Goal: Task Accomplishment & Management: Complete application form

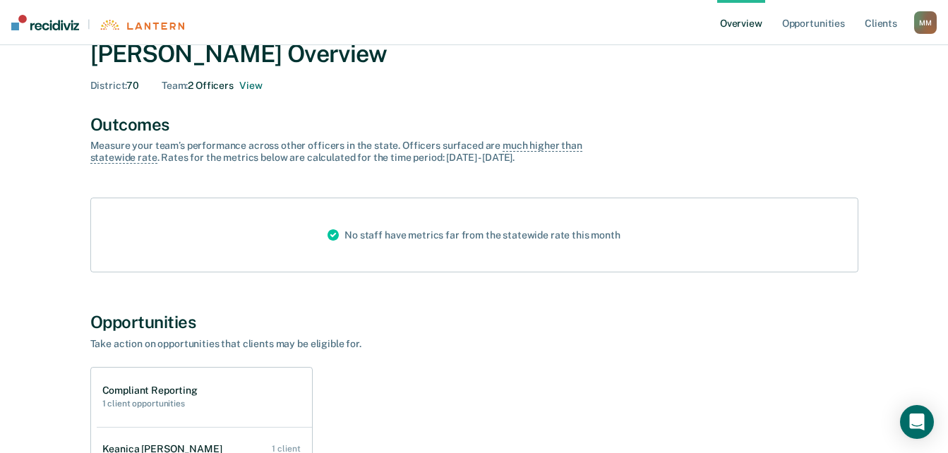
scroll to position [322, 0]
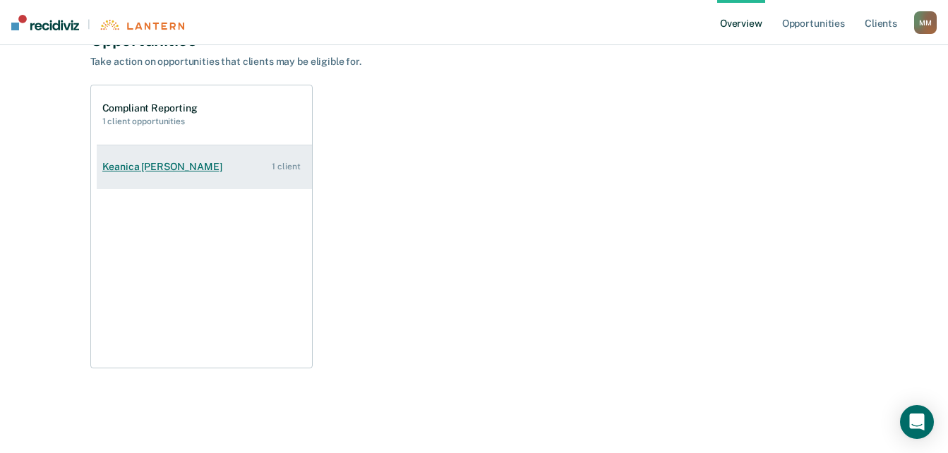
click at [109, 170] on div "Keanica [PERSON_NAME]" at bounding box center [165, 167] width 126 height 12
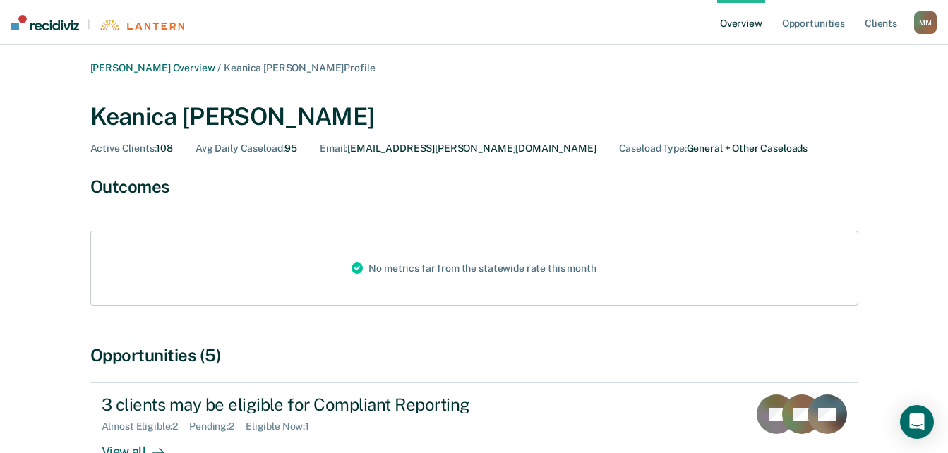
scroll to position [114, 0]
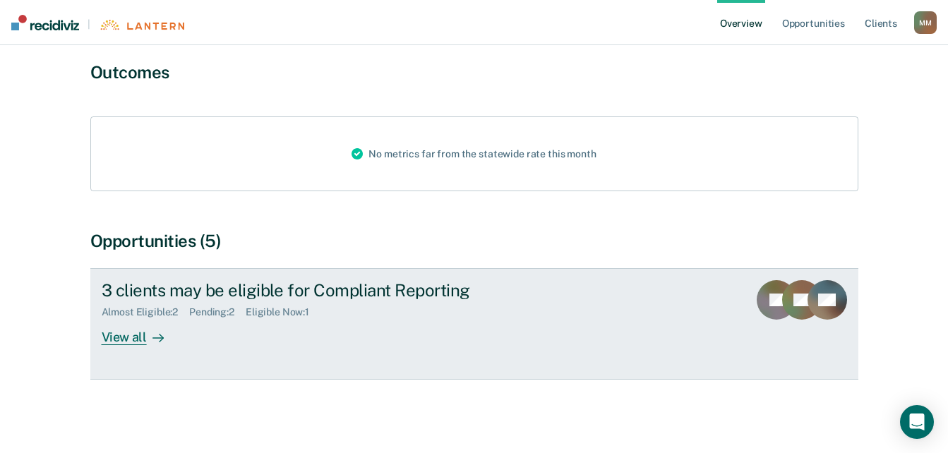
click at [275, 312] on div "Eligible Now : 1" at bounding box center [283, 312] width 75 height 12
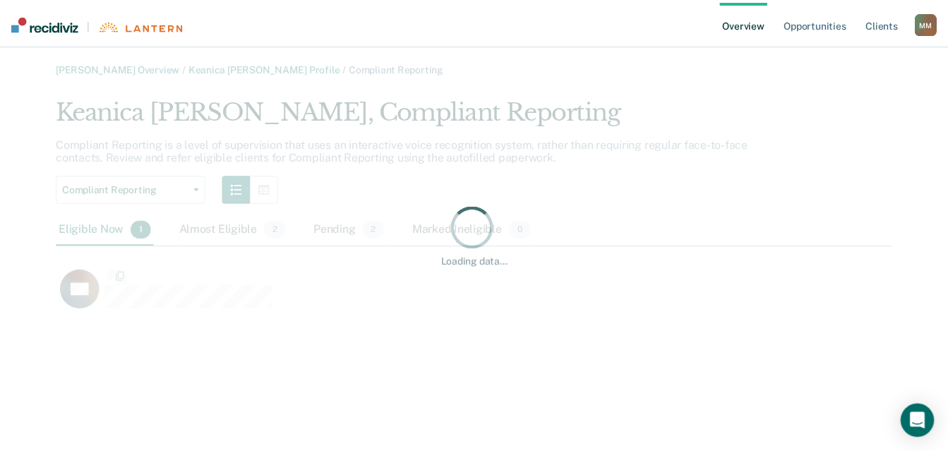
scroll to position [218, 835]
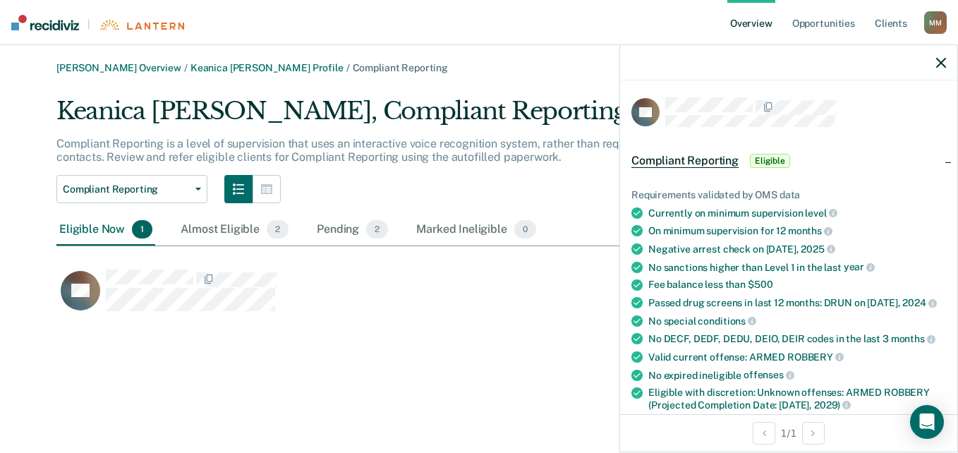
click at [319, 322] on div "QT" at bounding box center [426, 297] width 740 height 56
click at [941, 63] on icon "button" at bounding box center [942, 63] width 10 height 10
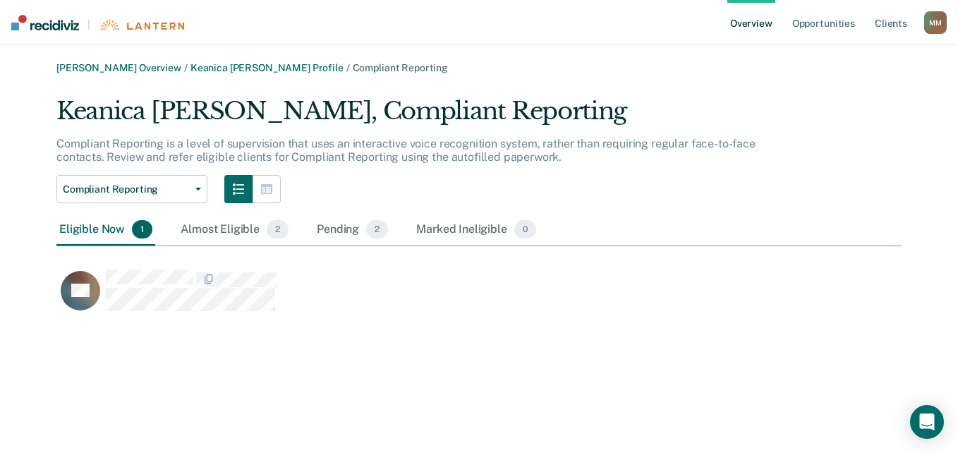
click at [300, 357] on div "[PERSON_NAME] Overview / [PERSON_NAME] Profile / Compliant Reporting [PERSON_NA…" at bounding box center [479, 235] width 925 height 346
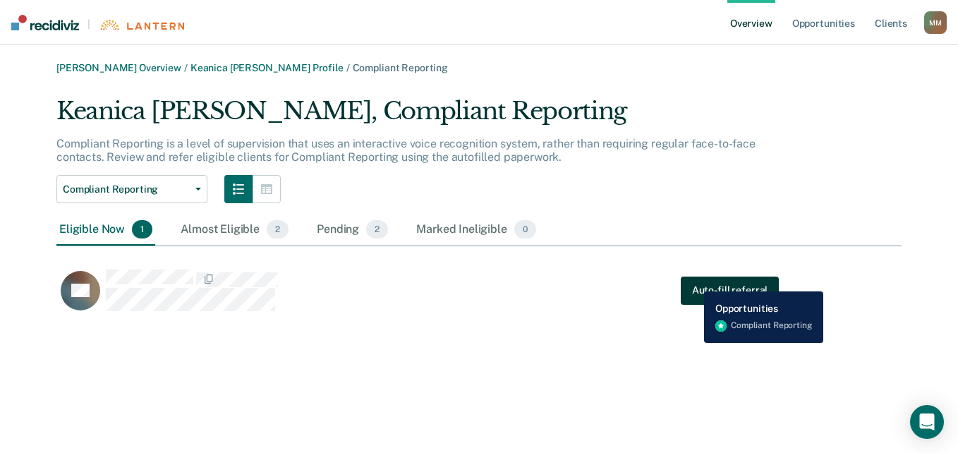
click at [694, 281] on button "Auto-fill referral" at bounding box center [730, 290] width 98 height 28
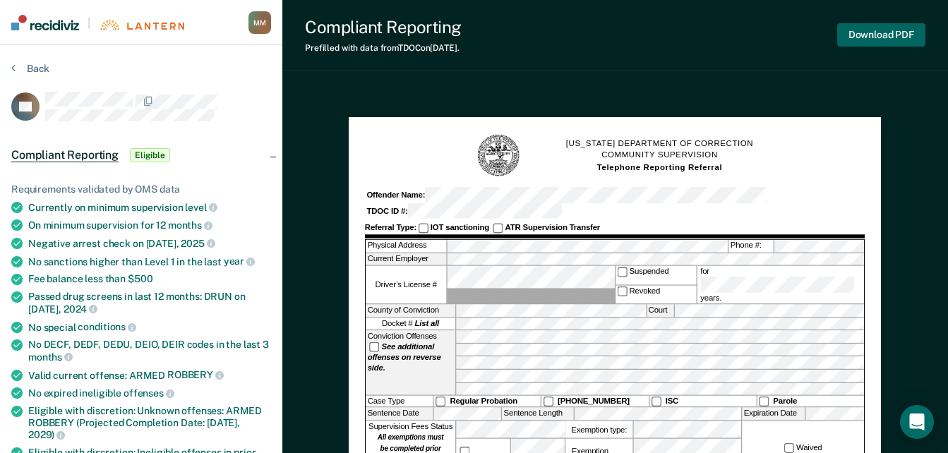
click at [878, 37] on button "Download PDF" at bounding box center [881, 34] width 88 height 23
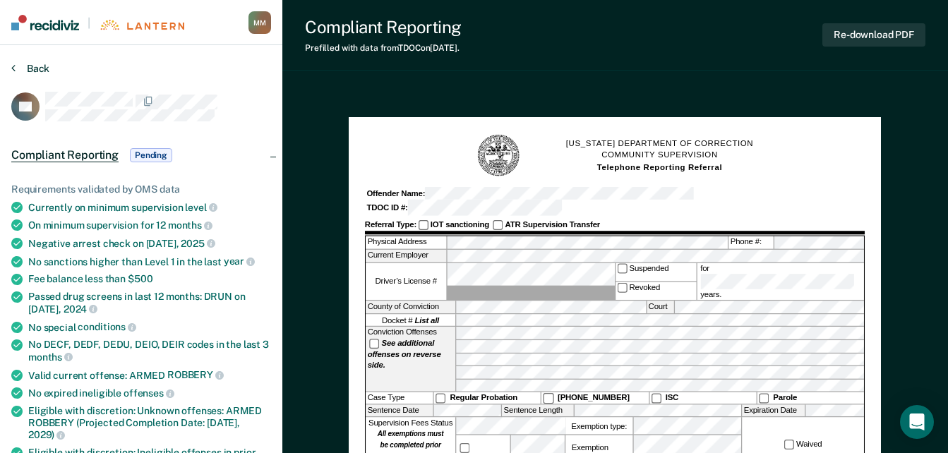
click at [30, 68] on button "Back" at bounding box center [30, 68] width 38 height 13
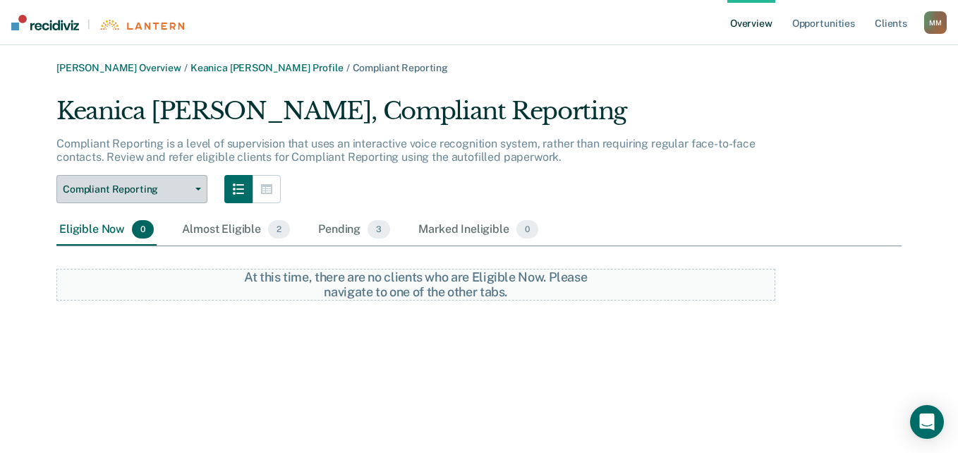
click at [187, 197] on button "Compliant Reporting" at bounding box center [131, 189] width 151 height 28
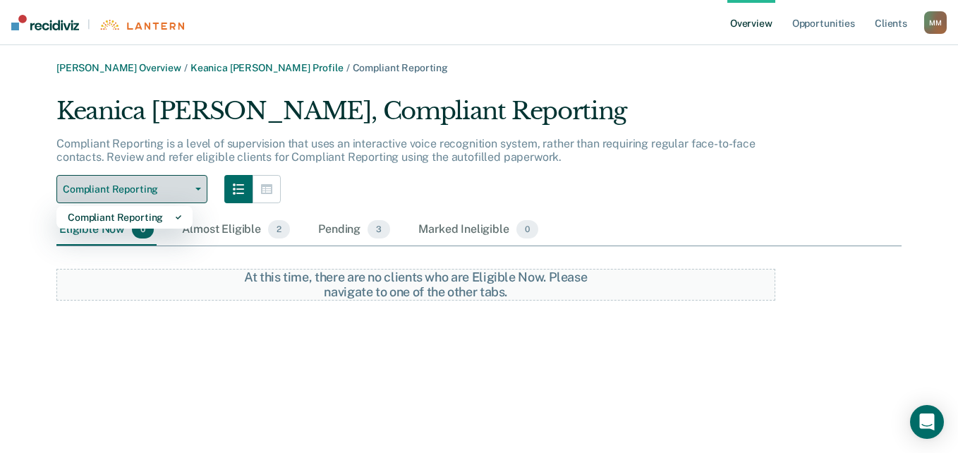
click at [200, 187] on button "Compliant Reporting" at bounding box center [131, 189] width 151 height 28
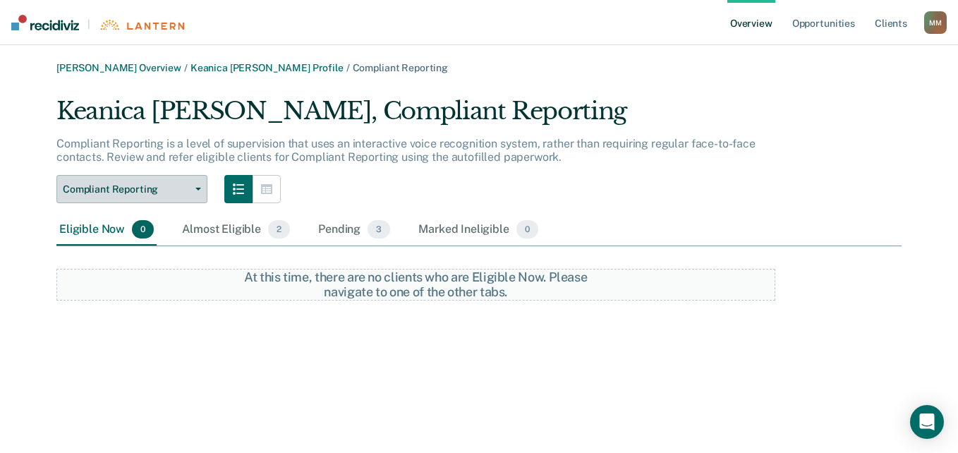
click at [200, 188] on icon "button" at bounding box center [198, 189] width 6 height 3
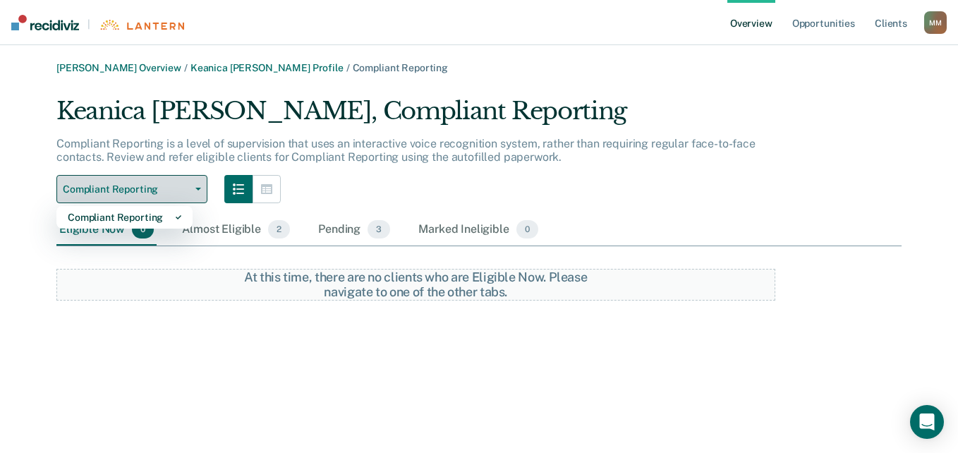
click at [200, 188] on icon "button" at bounding box center [198, 189] width 6 height 3
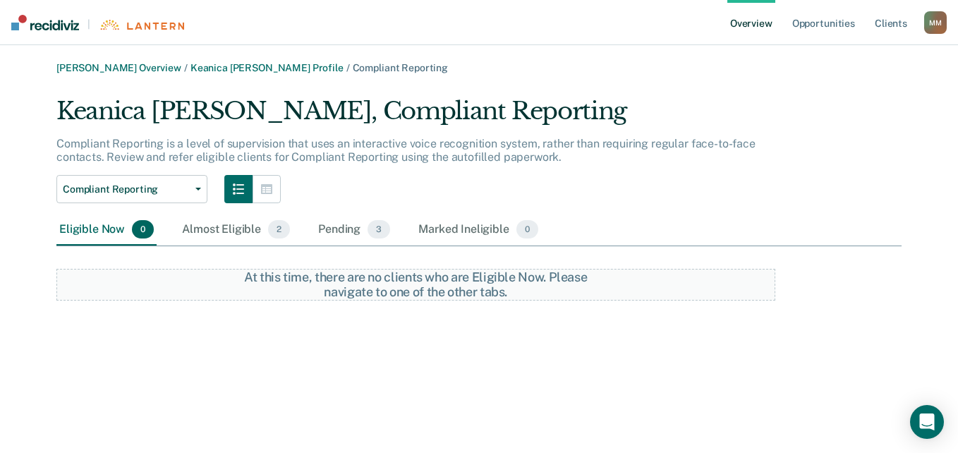
click at [934, 18] on div "M M" at bounding box center [936, 22] width 23 height 23
click at [899, 27] on link "Client s" at bounding box center [891, 22] width 38 height 45
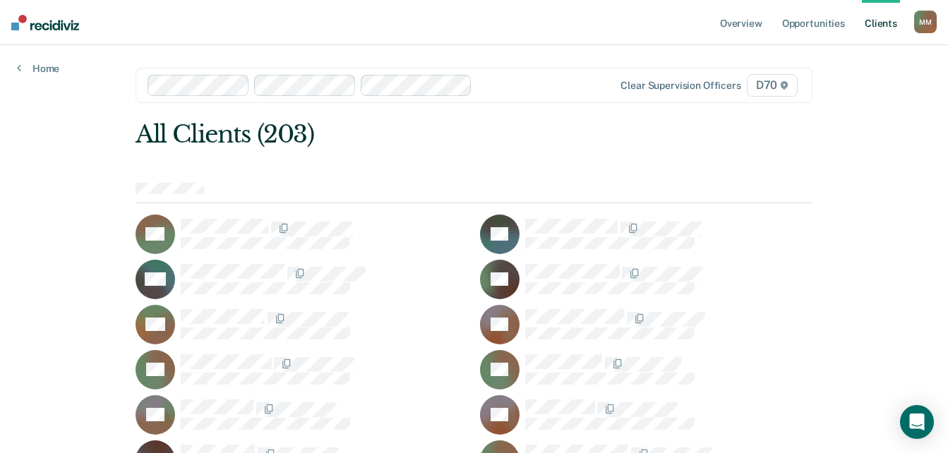
click at [501, 91] on div at bounding box center [541, 85] width 126 height 16
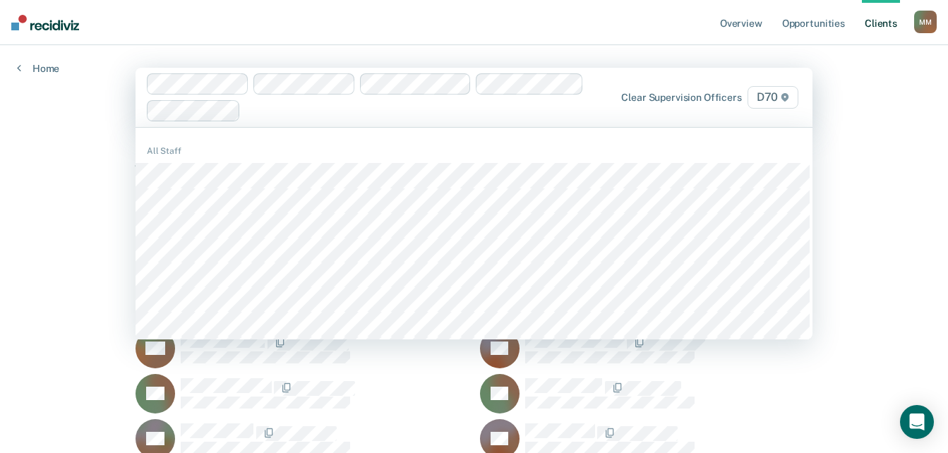
scroll to position [282, 0]
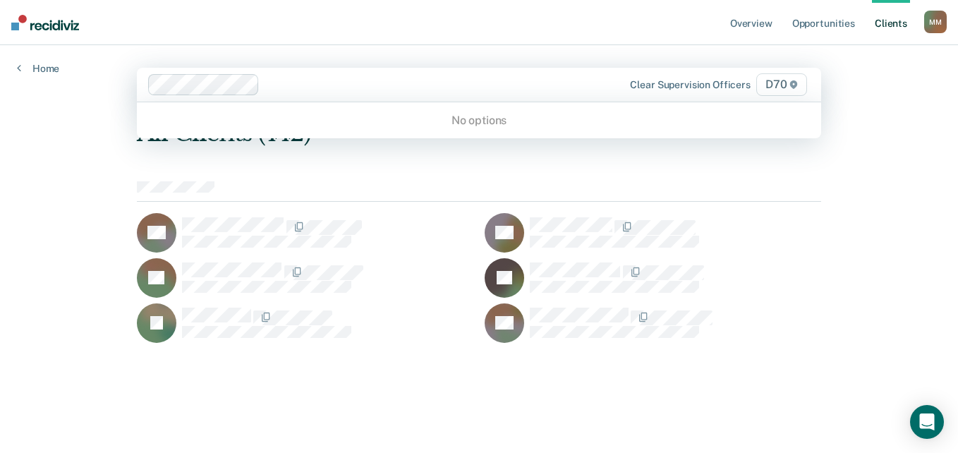
click at [308, 90] on div at bounding box center [437, 84] width 345 height 16
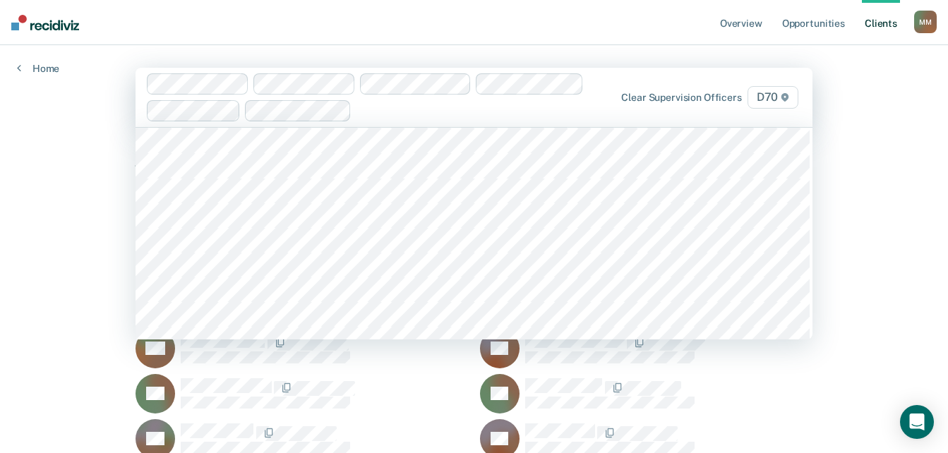
scroll to position [565, 0]
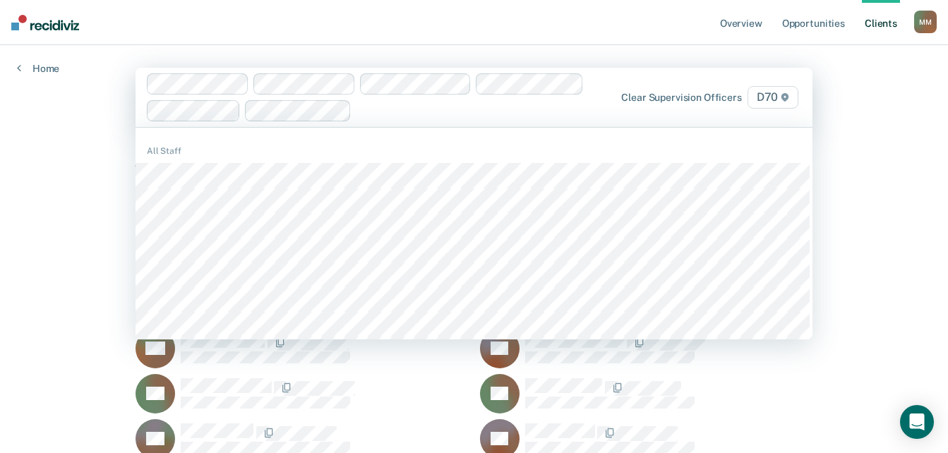
click at [395, 114] on div at bounding box center [480, 110] width 246 height 16
type input "MU"
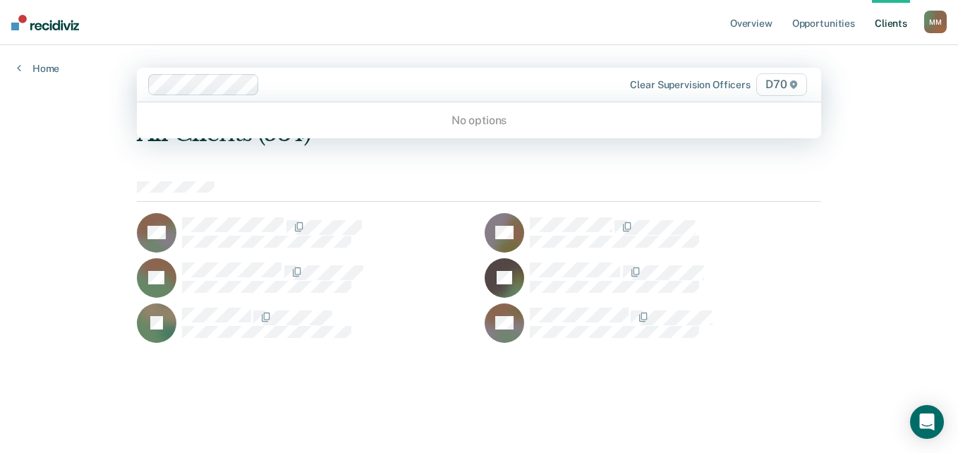
click at [432, 94] on div at bounding box center [380, 84] width 464 height 21
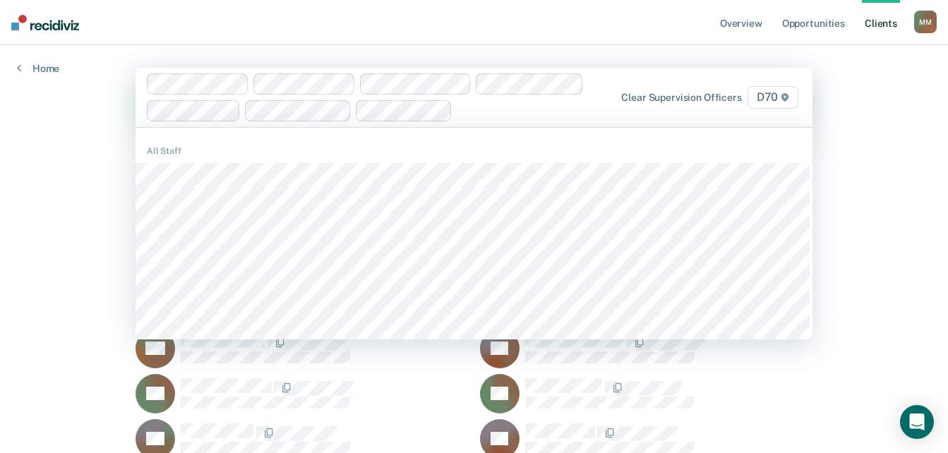
type input "M"
type input "NEL"
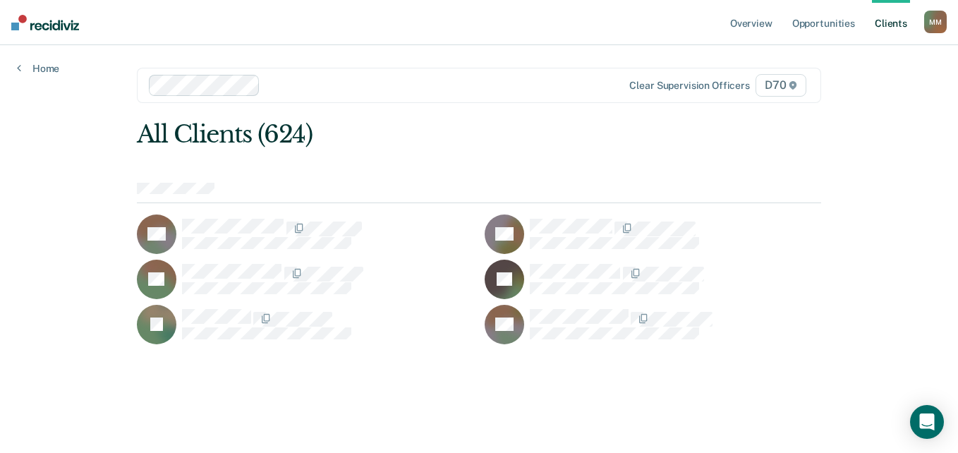
click at [853, 180] on div "Overview Opportunities Client s [PERSON_NAME] M M Profile How it works Log Out …" at bounding box center [479, 226] width 958 height 453
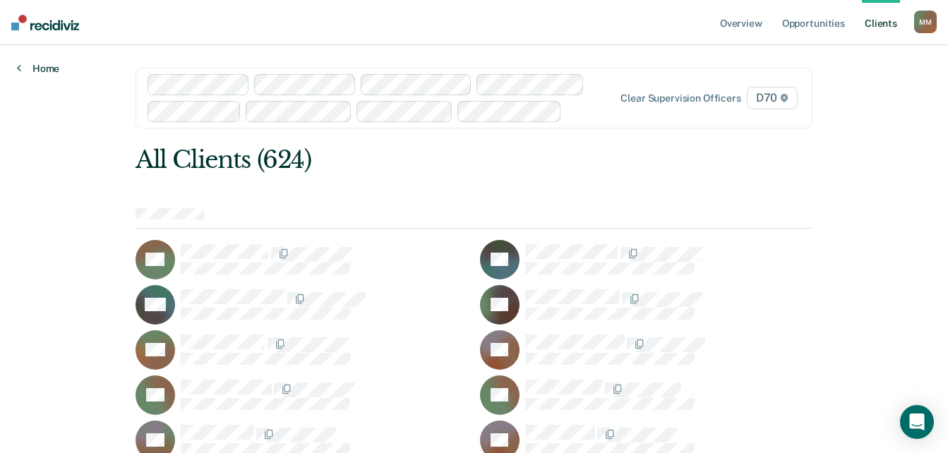
click at [42, 68] on link "Home" at bounding box center [38, 68] width 42 height 13
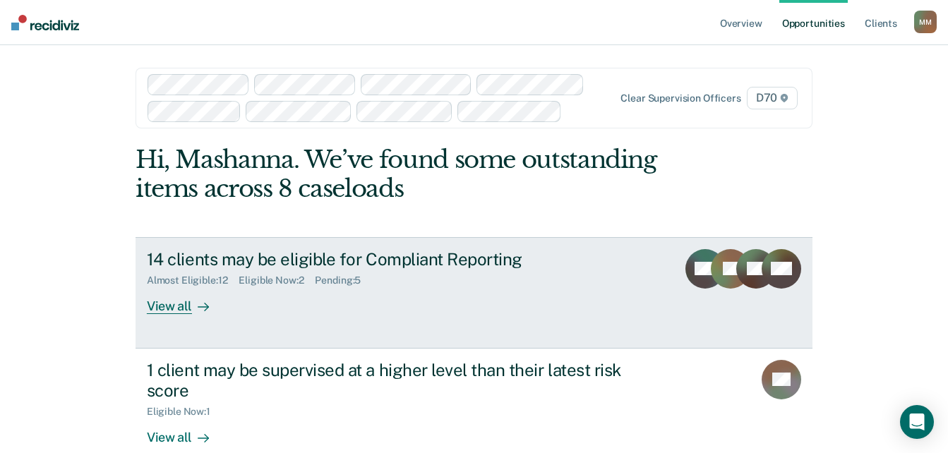
scroll to position [83, 0]
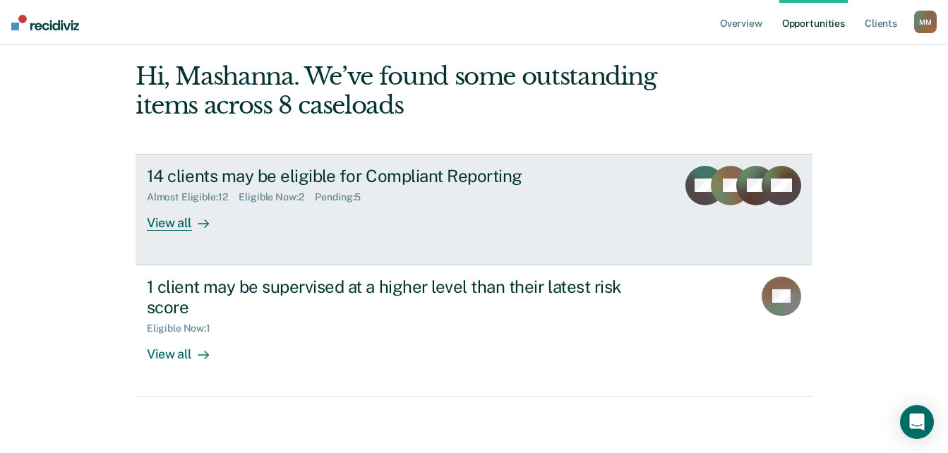
click at [173, 231] on link "14 clients may be eligible for Compliant Reporting Almost Eligible : 12 Eligibl…" at bounding box center [474, 210] width 677 height 112
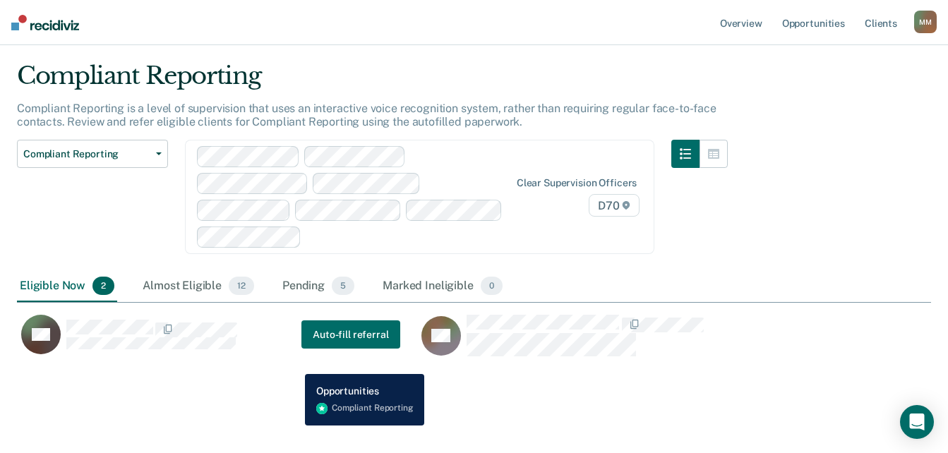
scroll to position [55, 0]
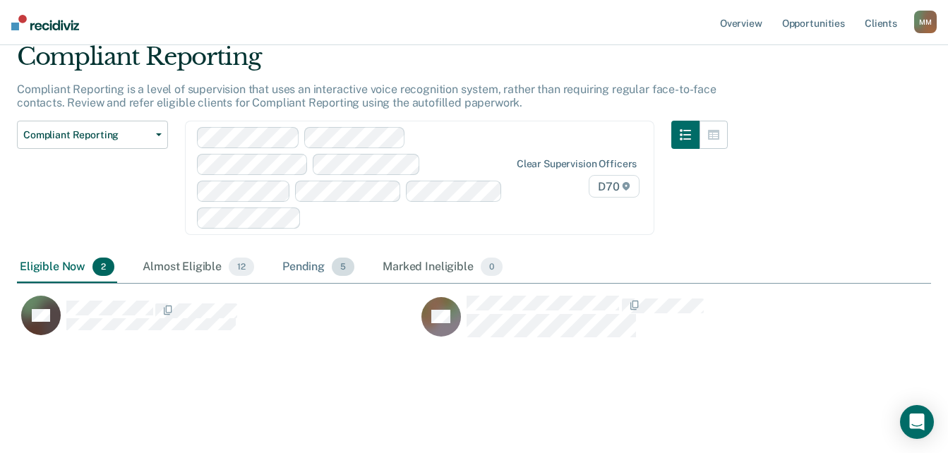
click at [337, 270] on span "5" at bounding box center [343, 267] width 23 height 18
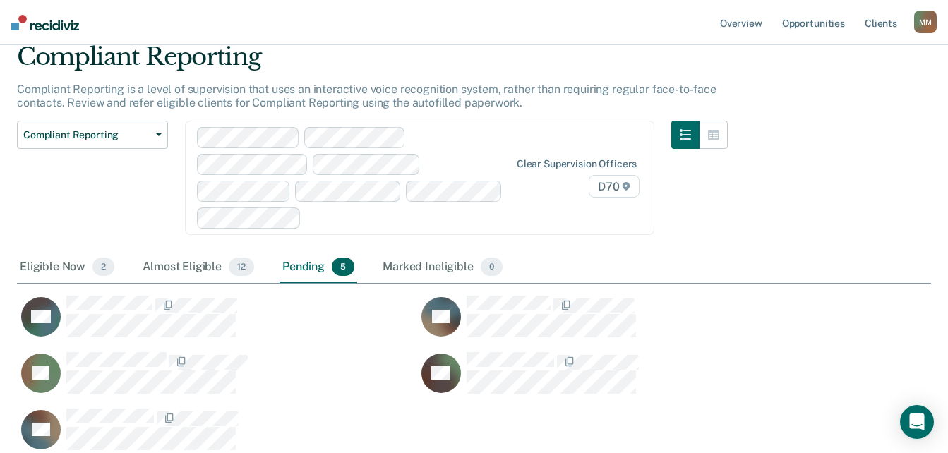
scroll to position [168, 0]
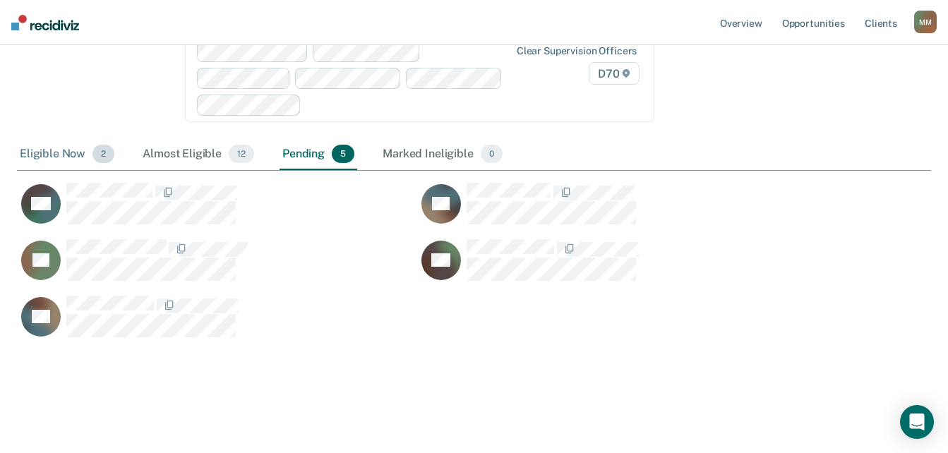
click at [67, 155] on div "Eligible Now 2" at bounding box center [67, 154] width 100 height 31
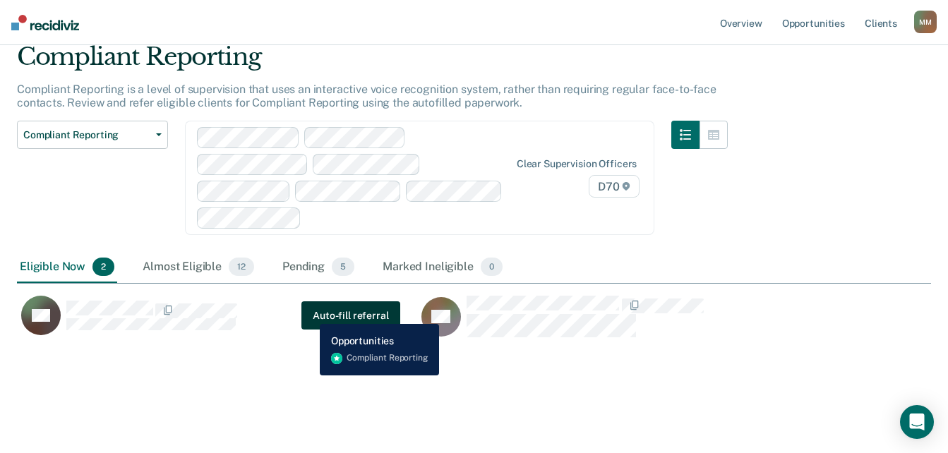
click at [309, 313] on button "Auto-fill referral" at bounding box center [350, 315] width 98 height 28
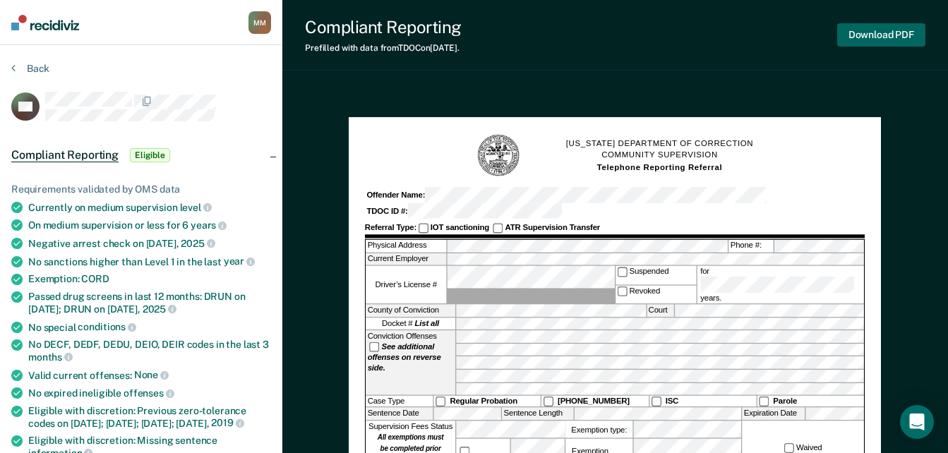
click at [882, 37] on button "Download PDF" at bounding box center [881, 34] width 88 height 23
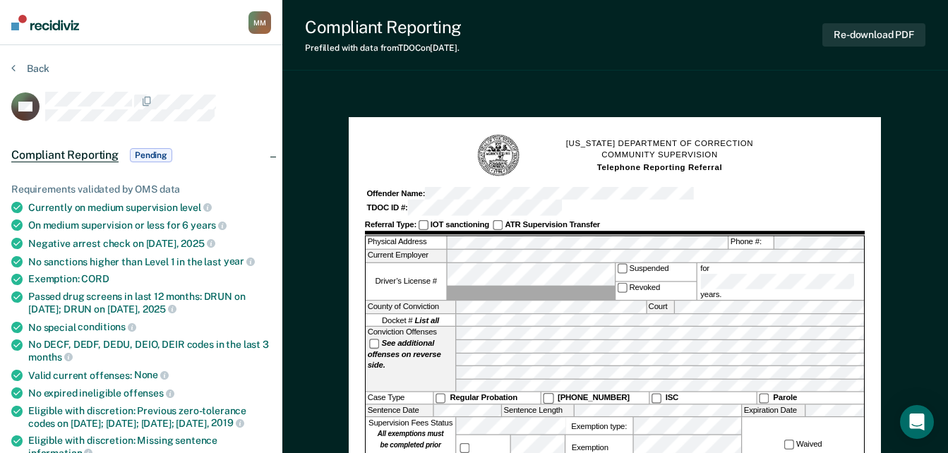
click at [12, 67] on icon at bounding box center [13, 67] width 4 height 11
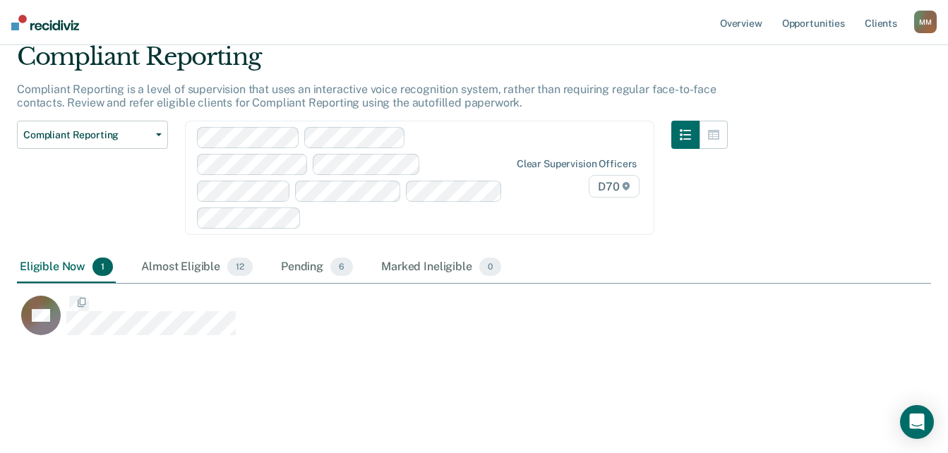
scroll to position [294, 903]
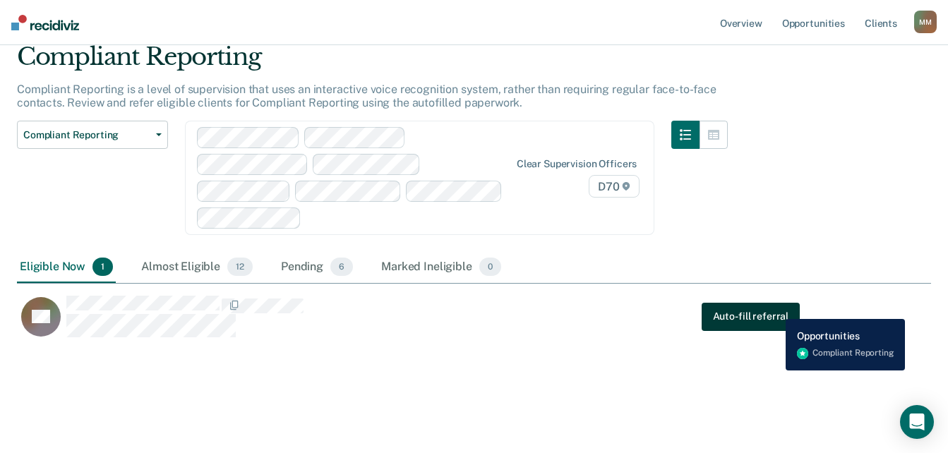
click at [767, 311] on button "Auto-fill referral" at bounding box center [751, 316] width 98 height 28
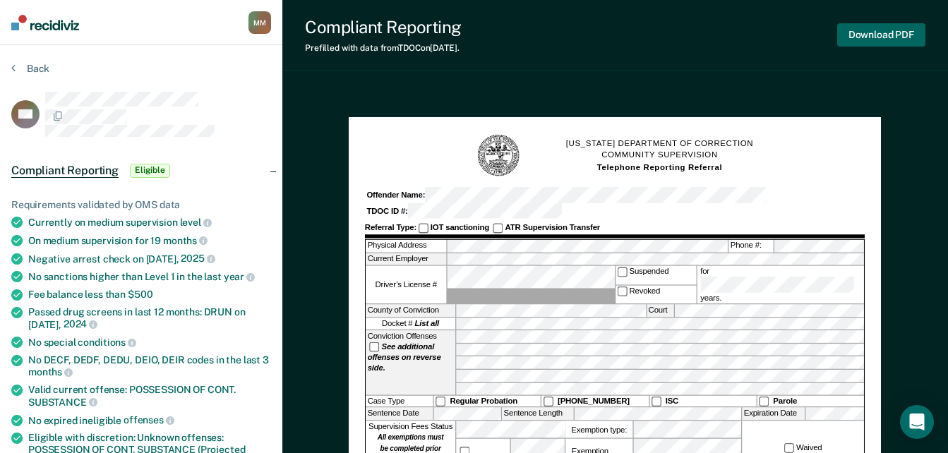
click at [867, 36] on button "Download PDF" at bounding box center [881, 34] width 88 height 23
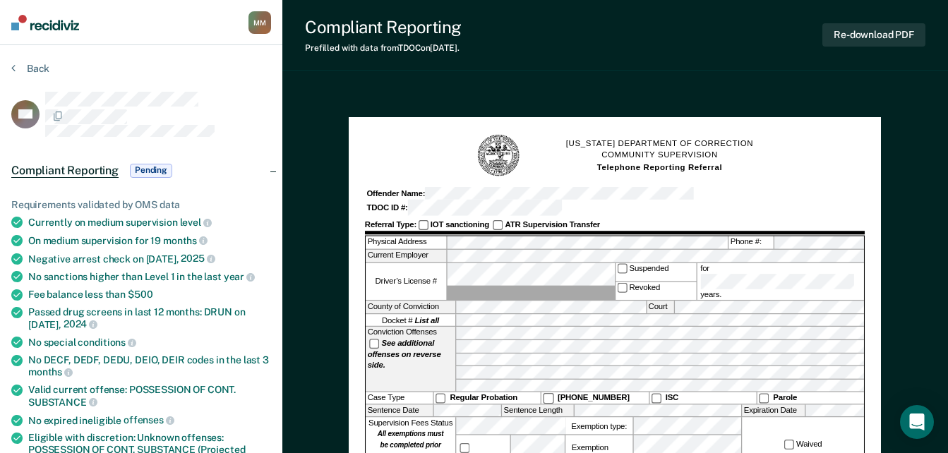
click at [23, 71] on button "Back" at bounding box center [30, 68] width 38 height 13
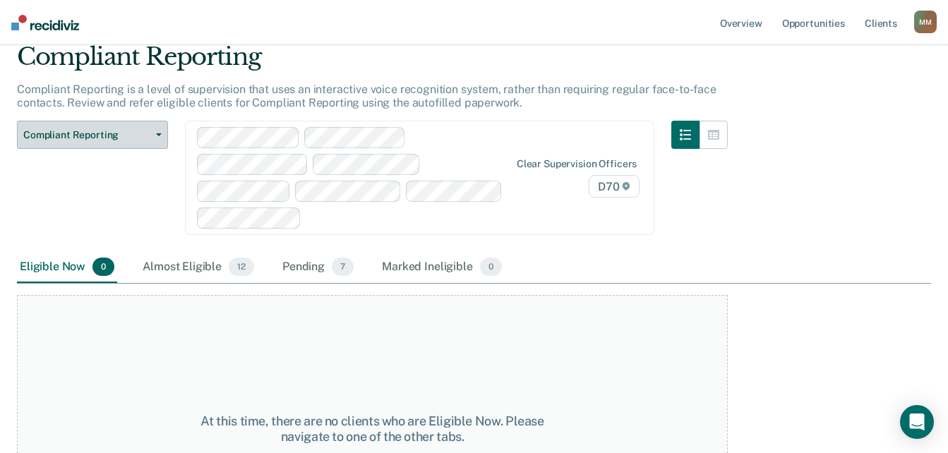
click at [149, 130] on span "Compliant Reporting" at bounding box center [86, 135] width 127 height 12
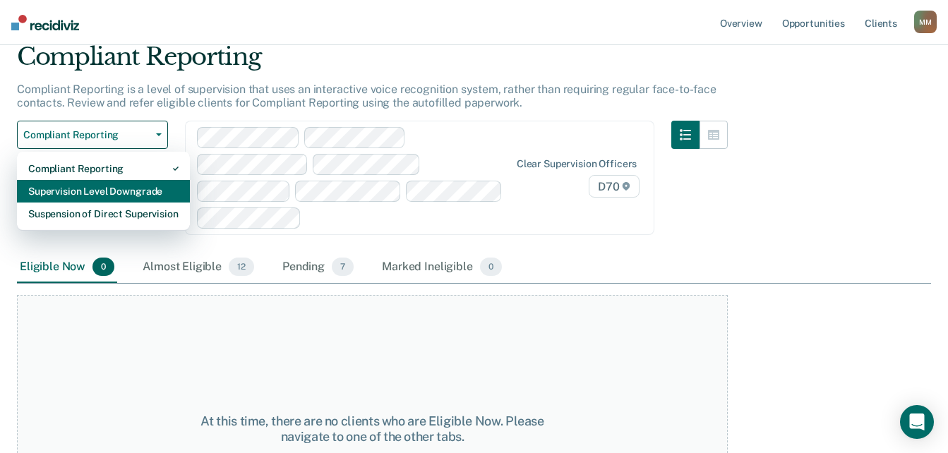
click at [101, 195] on div "Supervision Level Downgrade" at bounding box center [103, 191] width 150 height 23
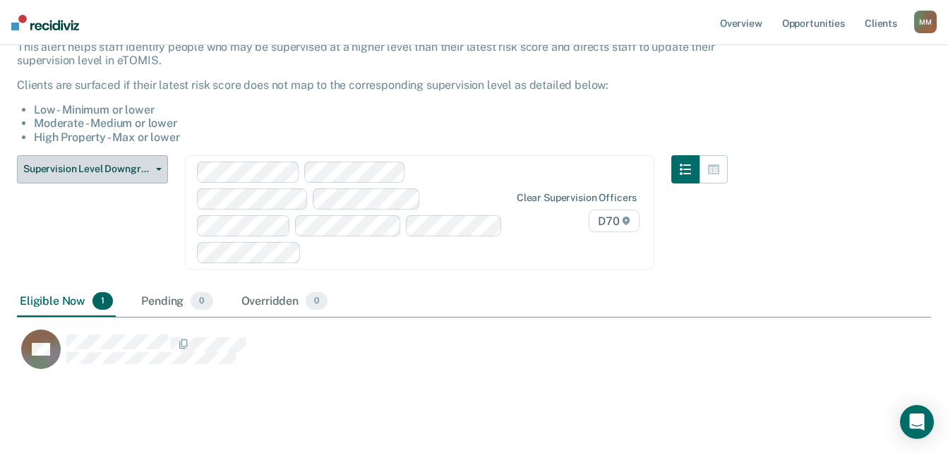
scroll to position [131, 0]
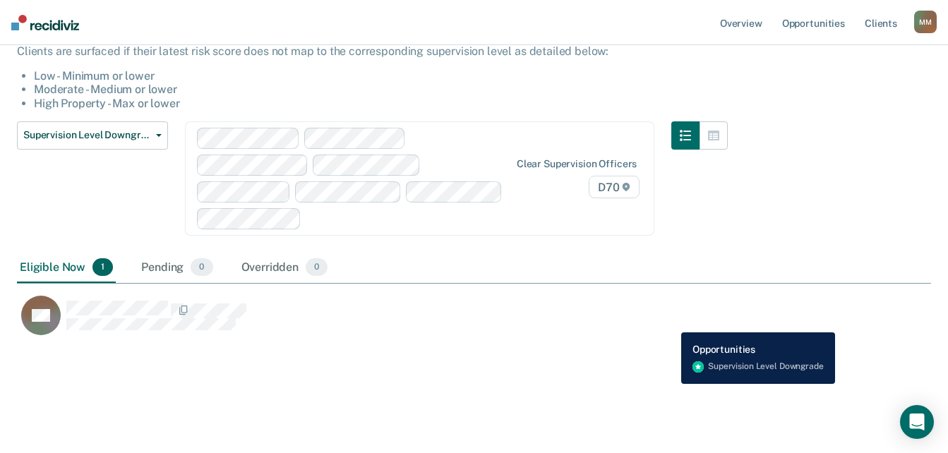
click at [670, 322] on div "KC" at bounding box center [408, 315] width 783 height 41
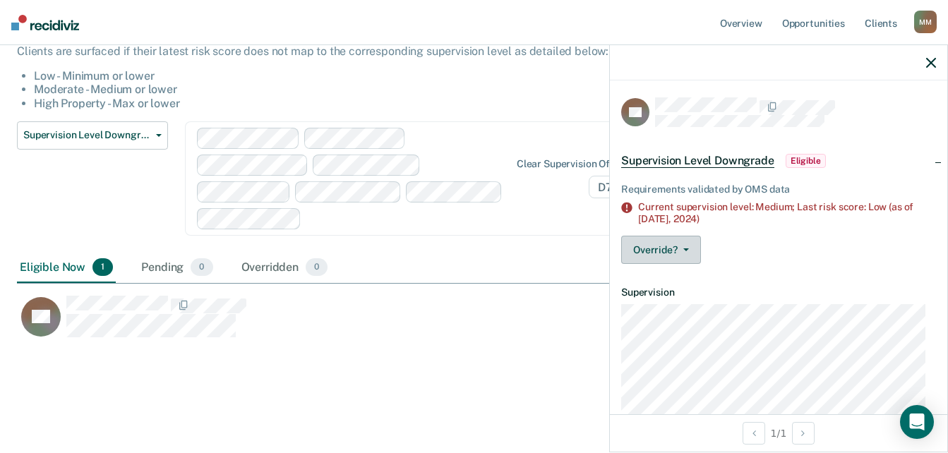
click at [689, 254] on button "Override?" at bounding box center [661, 250] width 80 height 28
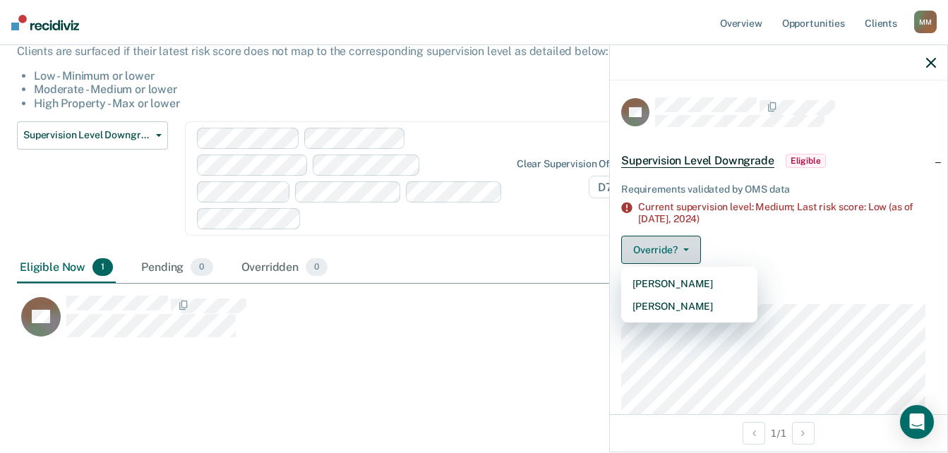
click at [691, 257] on button "Override?" at bounding box center [661, 250] width 80 height 28
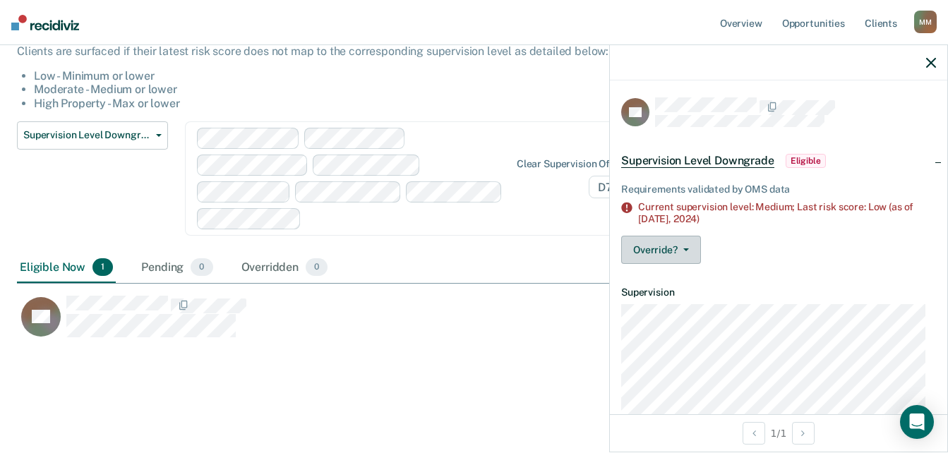
click at [689, 254] on button "Override?" at bounding box center [661, 250] width 80 height 28
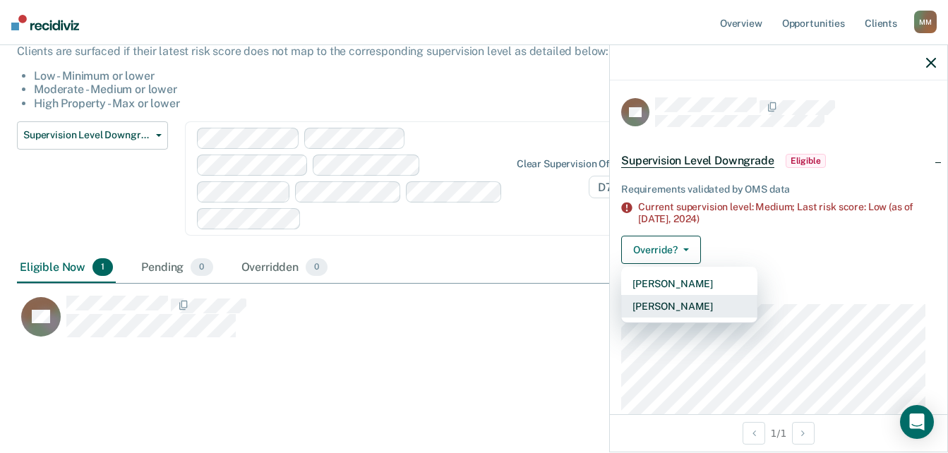
click at [662, 303] on button "[PERSON_NAME]" at bounding box center [689, 306] width 136 height 23
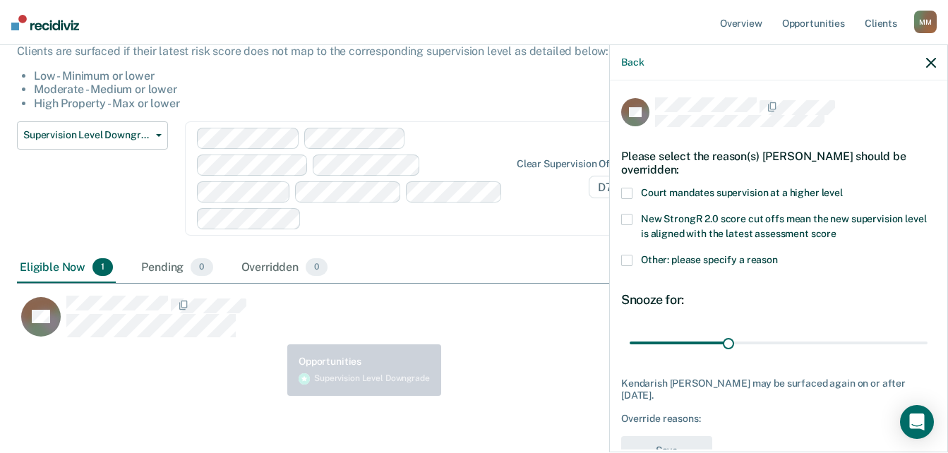
click at [203, 356] on div "Supervision Level Downgrade This alert helps staff identify people who may be s…" at bounding box center [474, 179] width 914 height 426
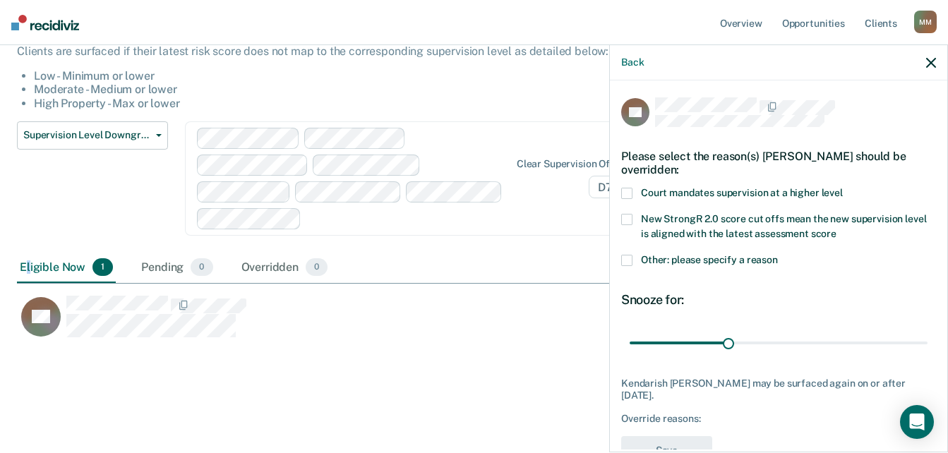
click at [30, 253] on div "Eligible Now 1" at bounding box center [66, 268] width 99 height 31
click at [46, 266] on div "Eligible Now 1" at bounding box center [66, 268] width 99 height 31
click at [102, 279] on div "Eligible Now 1" at bounding box center [66, 268] width 99 height 31
click at [189, 276] on div "Pending 0" at bounding box center [176, 268] width 77 height 31
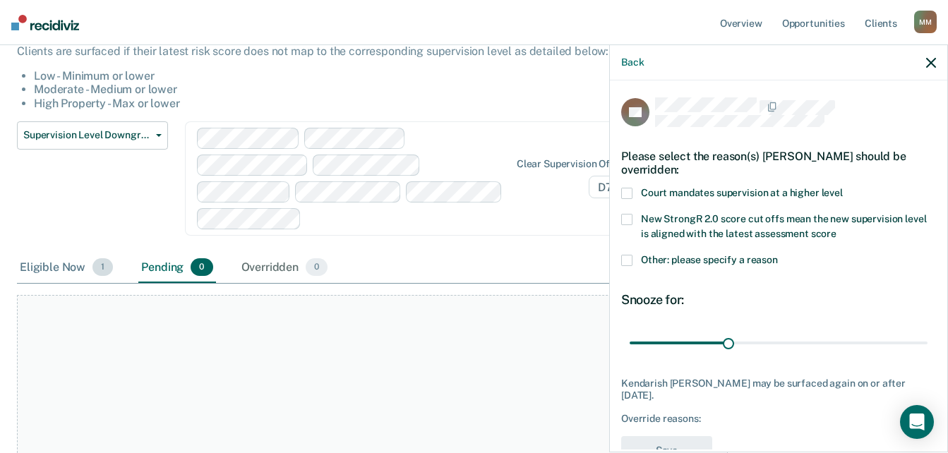
click at [75, 272] on div "Eligible Now 1" at bounding box center [66, 268] width 99 height 31
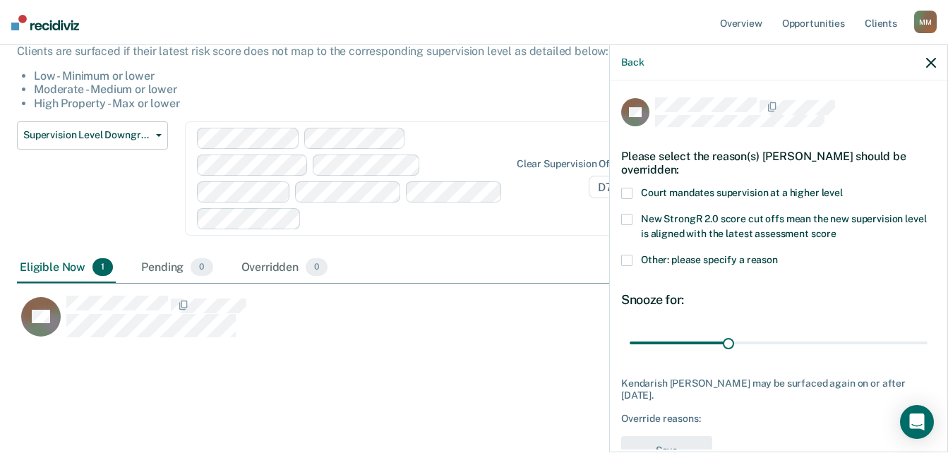
click at [289, 364] on div "Supervision Level Downgrade This alert helps staff identify people who may be s…" at bounding box center [474, 179] width 914 height 426
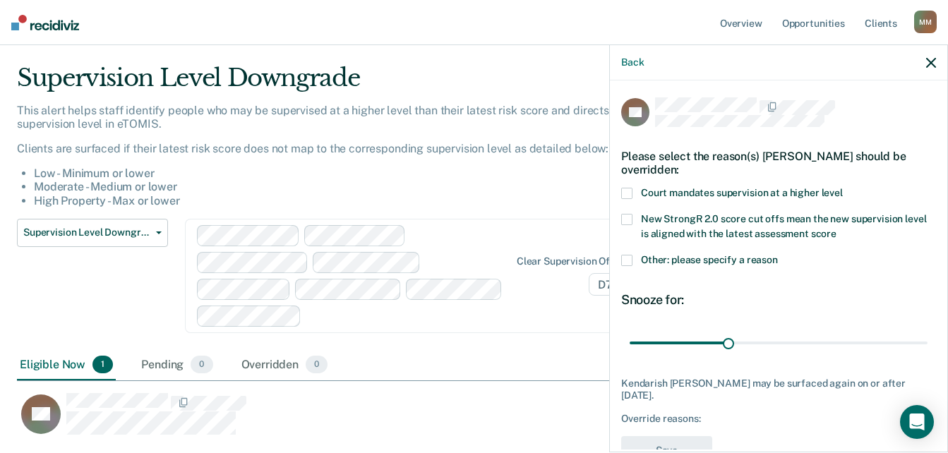
scroll to position [0, 0]
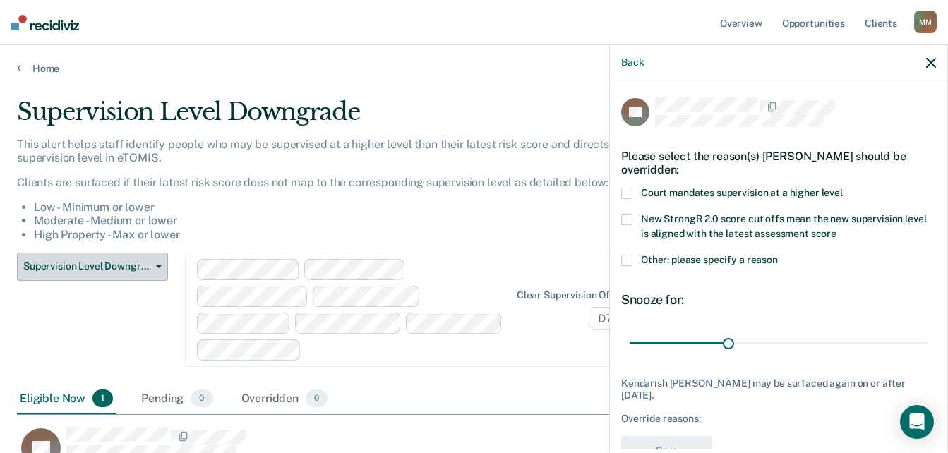
click at [110, 263] on span "Supervision Level Downgrade" at bounding box center [86, 266] width 127 height 12
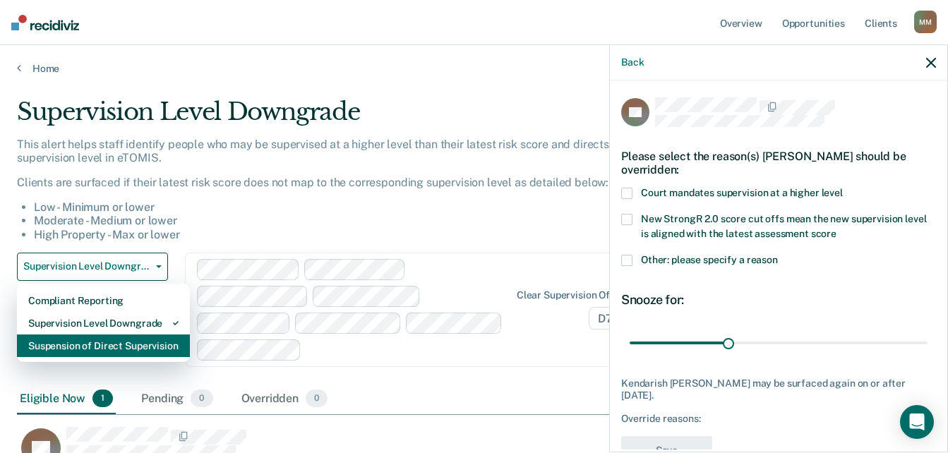
click at [96, 342] on div "Suspension of Direct Supervision" at bounding box center [103, 346] width 150 height 23
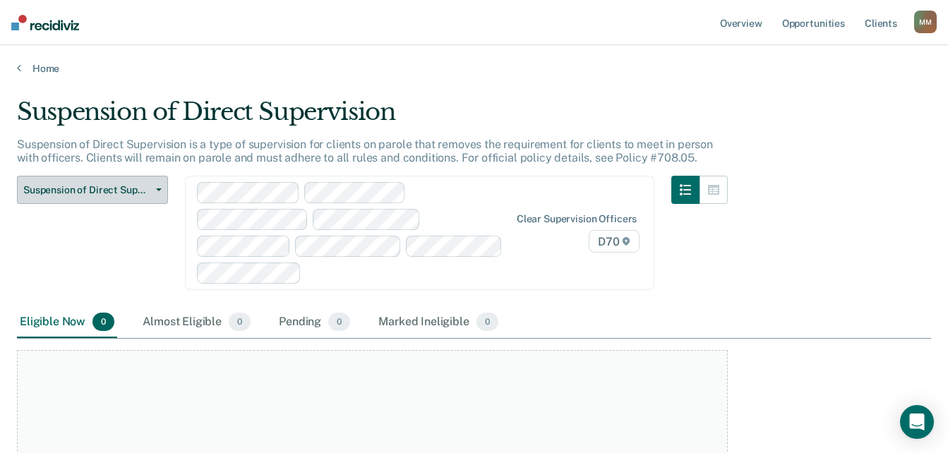
click at [151, 188] on span "button" at bounding box center [155, 189] width 11 height 3
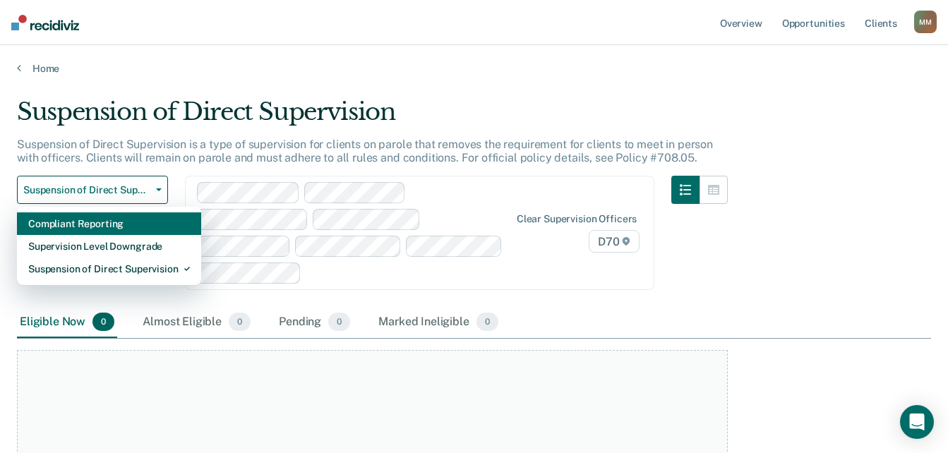
click at [95, 229] on div "Compliant Reporting" at bounding box center [109, 223] width 162 height 23
